Goal: Information Seeking & Learning: Learn about a topic

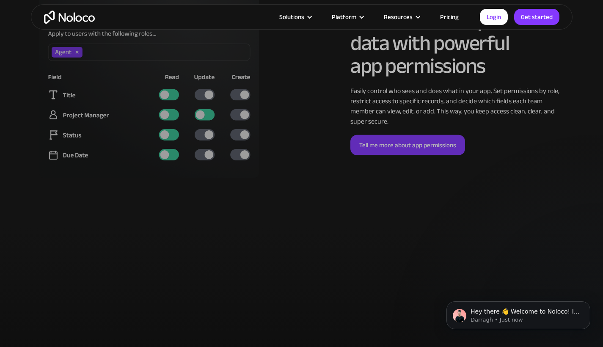
scroll to position [2142, 0]
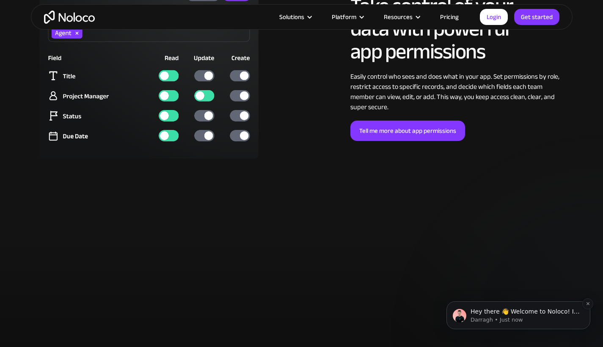
click at [521, 309] on p "Hey there 👋 Welcome to Noloco! If you have any questions, just reply to this me…" at bounding box center [525, 312] width 109 height 8
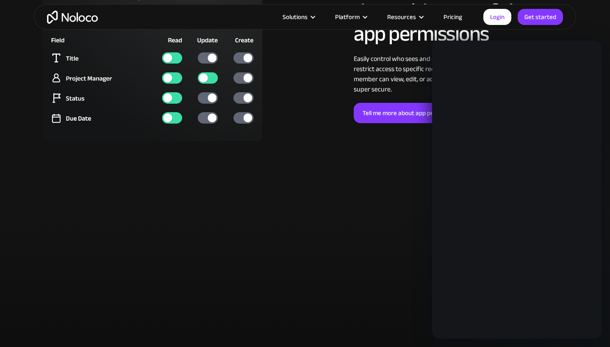
scroll to position [0, 0]
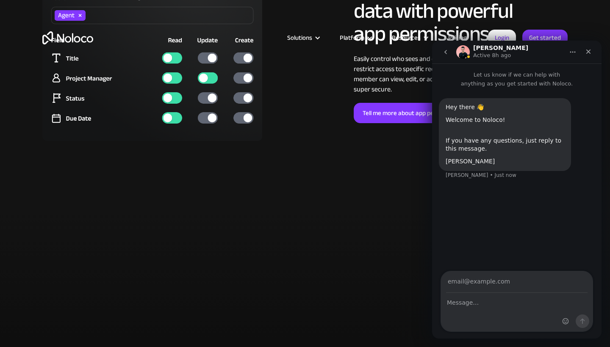
click at [495, 284] on input "Your email" at bounding box center [516, 282] width 141 height 22
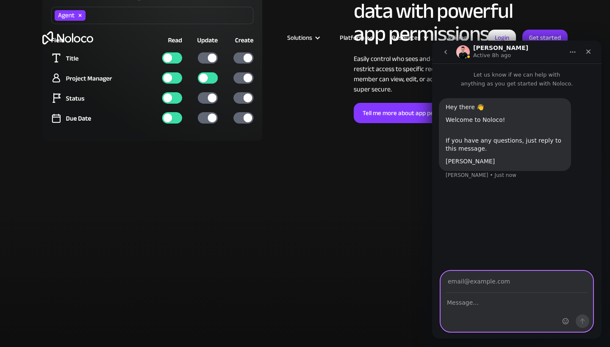
click at [485, 301] on textarea "Message…" at bounding box center [517, 300] width 152 height 14
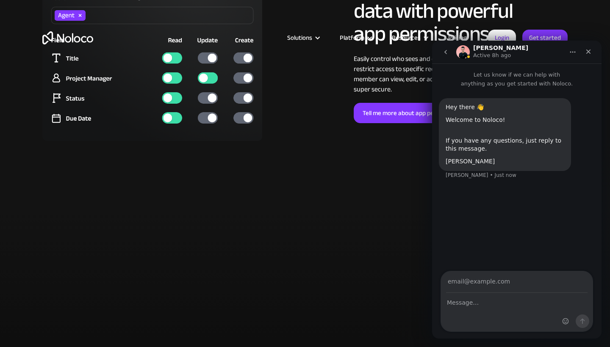
click at [595, 51] on div "Close" at bounding box center [587, 51] width 15 height 15
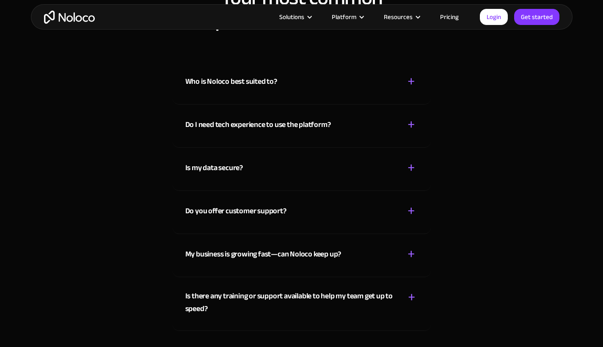
scroll to position [4393, 0]
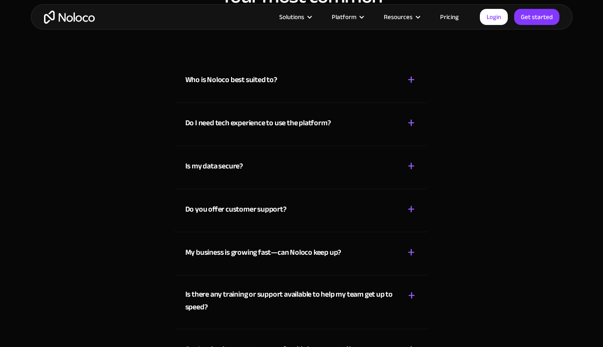
click at [289, 119] on div "Do I need tech experience to use the platform?" at bounding box center [258, 123] width 146 height 13
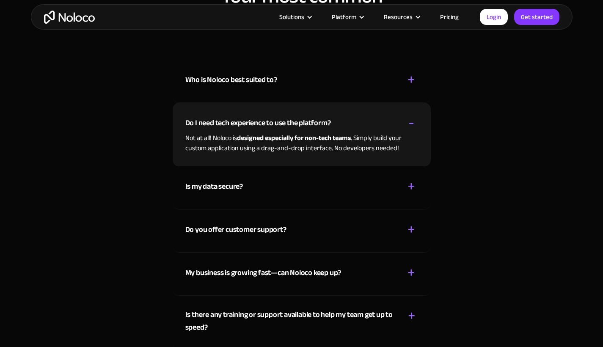
click at [287, 122] on div "Do I need tech experience to use the platform?" at bounding box center [258, 123] width 146 height 13
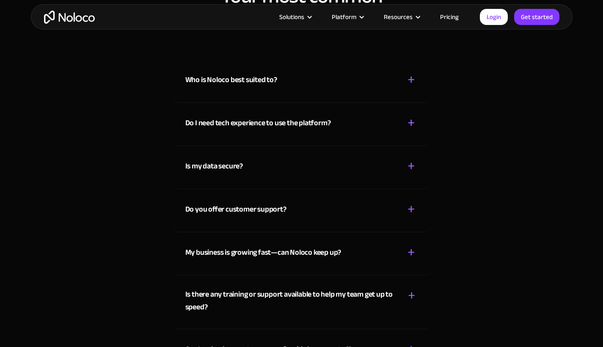
click at [268, 77] on div "Who is Noloco best suited to?" at bounding box center [231, 80] width 92 height 13
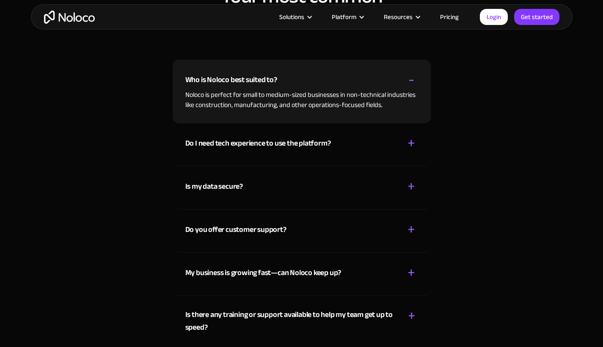
click at [329, 93] on p "Noloco is perfect for small to medium-sized businesses in non-technical industr…" at bounding box center [301, 100] width 233 height 20
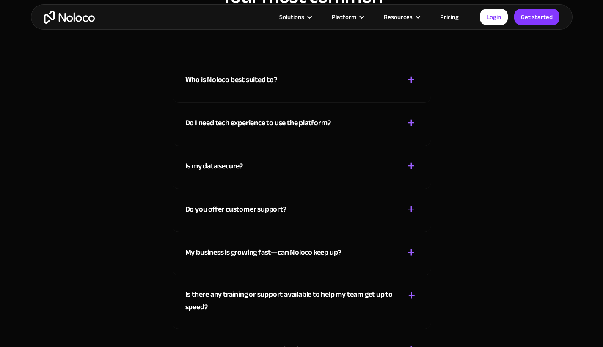
click at [256, 168] on div "Is my data secure? + -" at bounding box center [301, 161] width 233 height 30
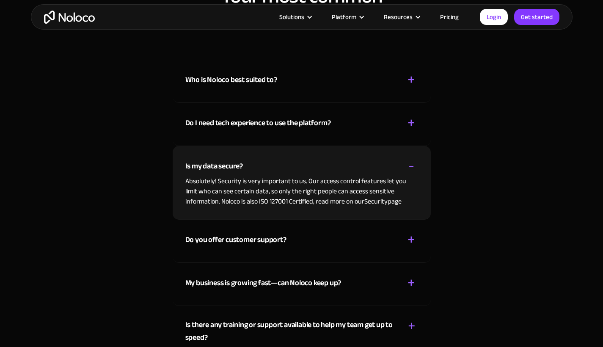
click at [256, 168] on div "Is my data secure? + -" at bounding box center [301, 161] width 233 height 30
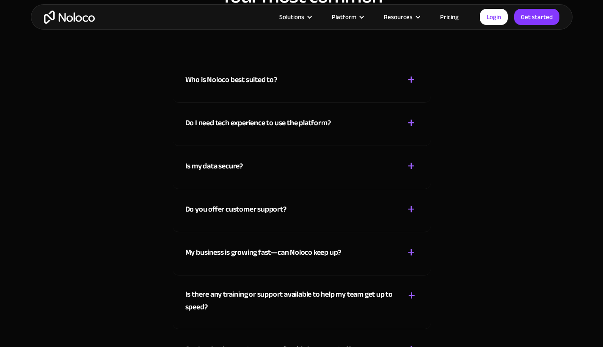
click at [245, 218] on div "Do you offer customer support? + -" at bounding box center [301, 204] width 233 height 30
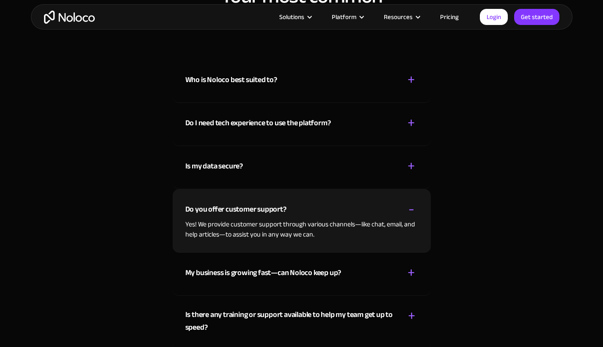
click at [245, 218] on div "Do you offer customer support? + -" at bounding box center [301, 204] width 233 height 30
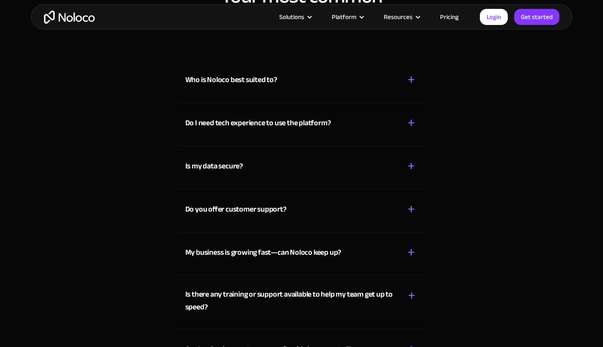
click at [239, 247] on div "My business is growing fast—can Noloco keep up?" at bounding box center [263, 252] width 156 height 13
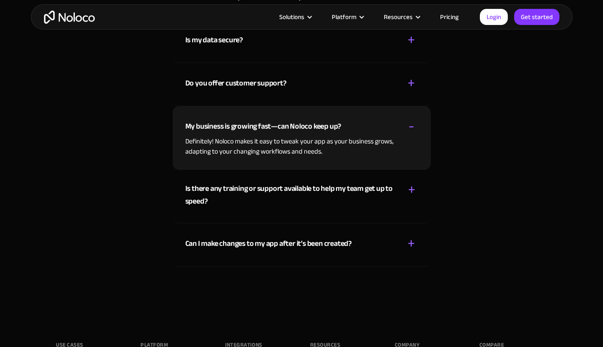
scroll to position [4525, 0]
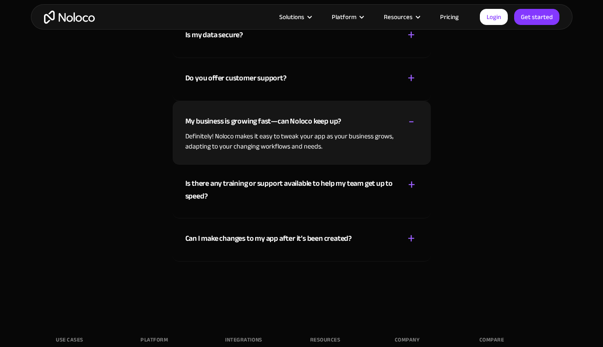
click at [262, 130] on div "My business is growing fast—can Noloco keep up? + -" at bounding box center [301, 116] width 233 height 30
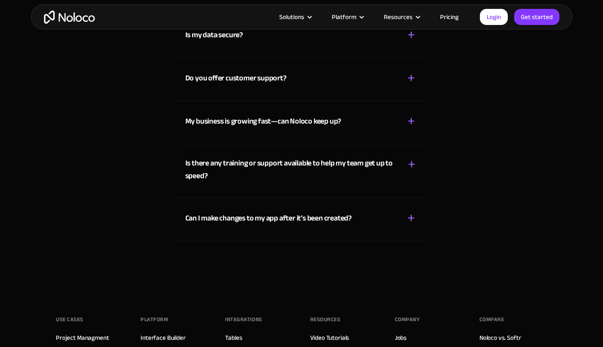
click at [253, 169] on div "Is there any training or support available to help my team get up to speed?" at bounding box center [290, 169] width 210 height 25
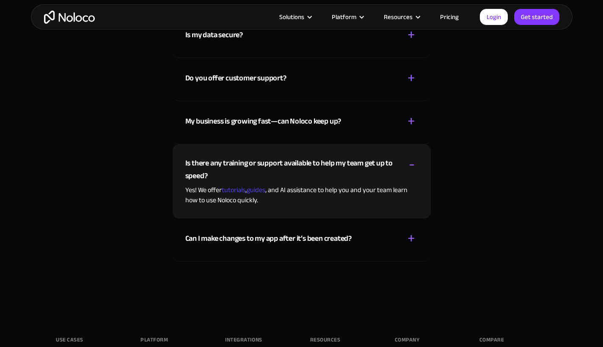
click at [253, 169] on div "Is there any training or support available to help my team get up to speed?" at bounding box center [290, 169] width 210 height 25
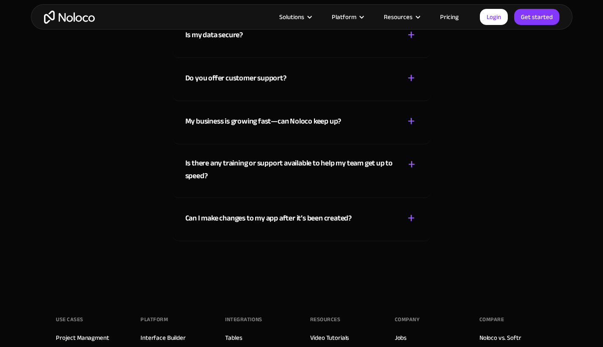
click at [248, 218] on div "Can I make changes to my app after it’s been created?" at bounding box center [268, 218] width 166 height 13
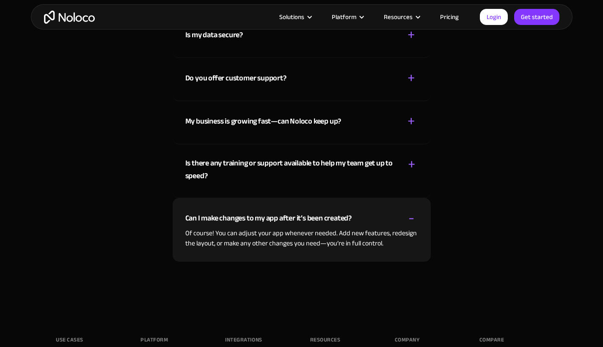
click at [251, 229] on p "Of course! You can adjust your app whenever needed. Add new features, redesign …" at bounding box center [301, 238] width 233 height 20
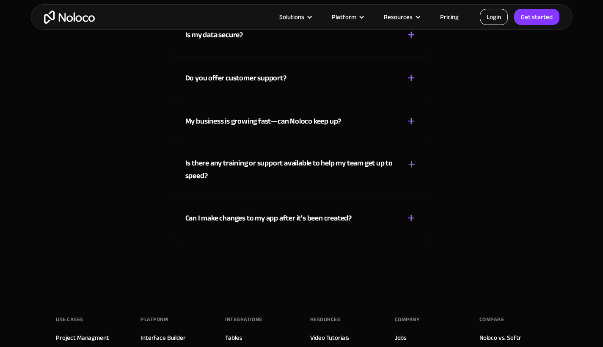
click at [497, 18] on link "Login" at bounding box center [494, 17] width 28 height 16
